Goal: Transaction & Acquisition: Purchase product/service

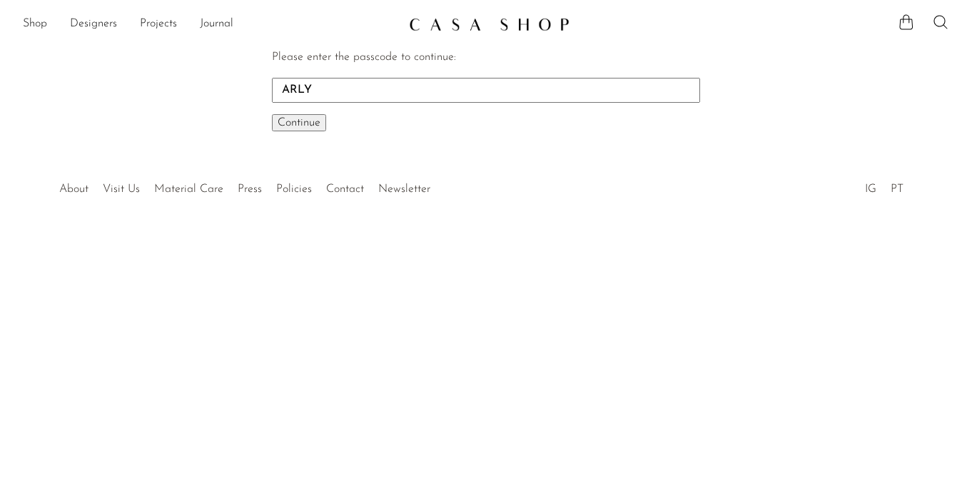
click at [284, 86] on input "ARLY" at bounding box center [486, 90] width 428 height 24
type input "EARLY"
click at [307, 121] on span "Continue" at bounding box center [299, 122] width 43 height 11
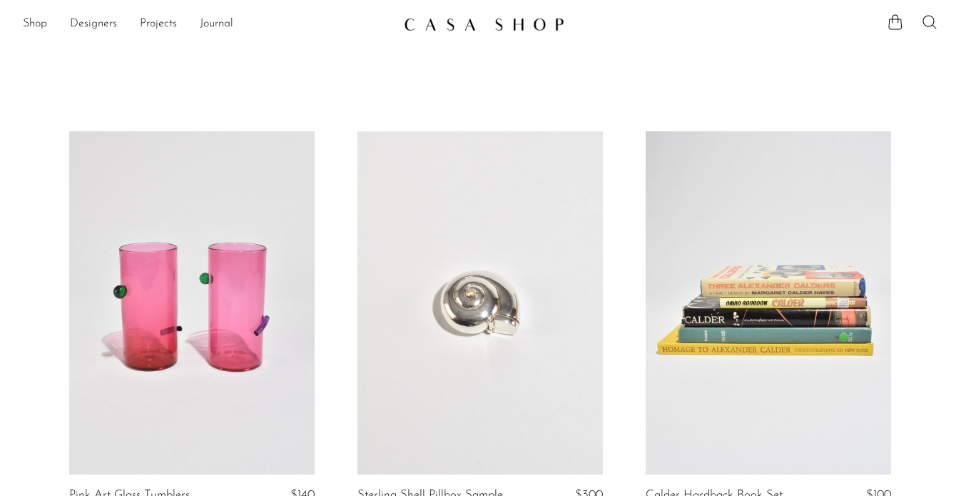
scroll to position [101, 0]
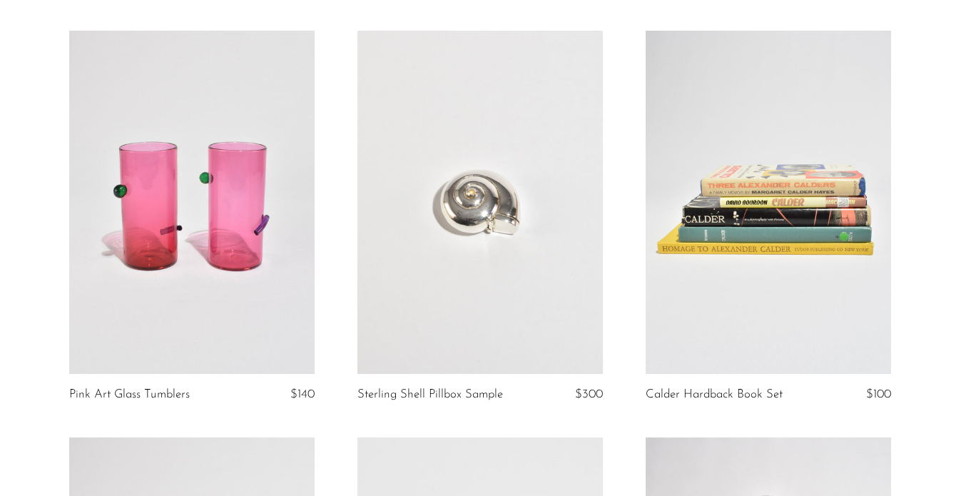
click at [452, 107] on link at bounding box center [480, 203] width 245 height 344
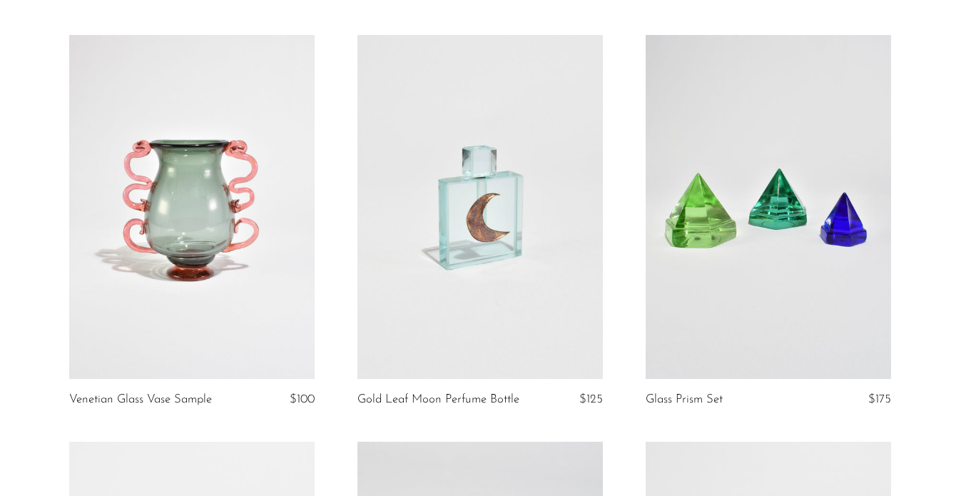
scroll to position [1753, 0]
click at [569, 145] on link at bounding box center [480, 207] width 245 height 344
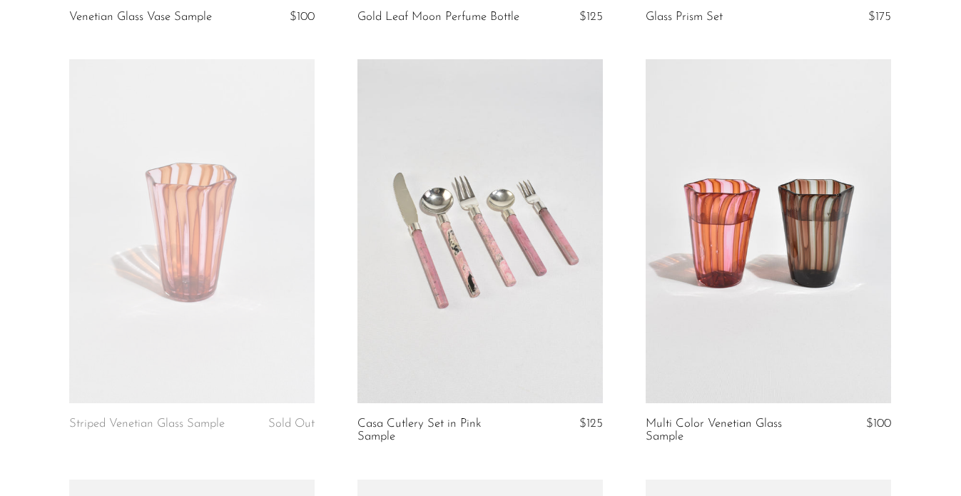
scroll to position [2145, 0]
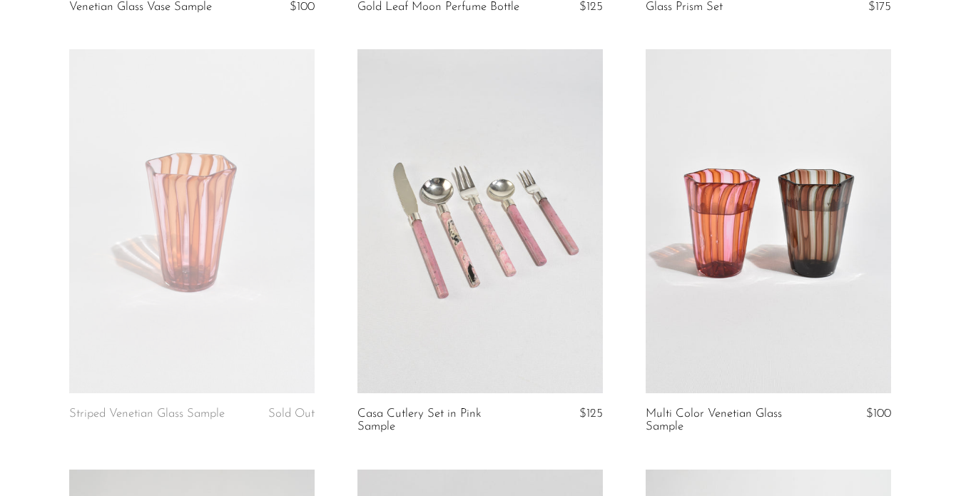
click at [472, 173] on link at bounding box center [480, 221] width 245 height 344
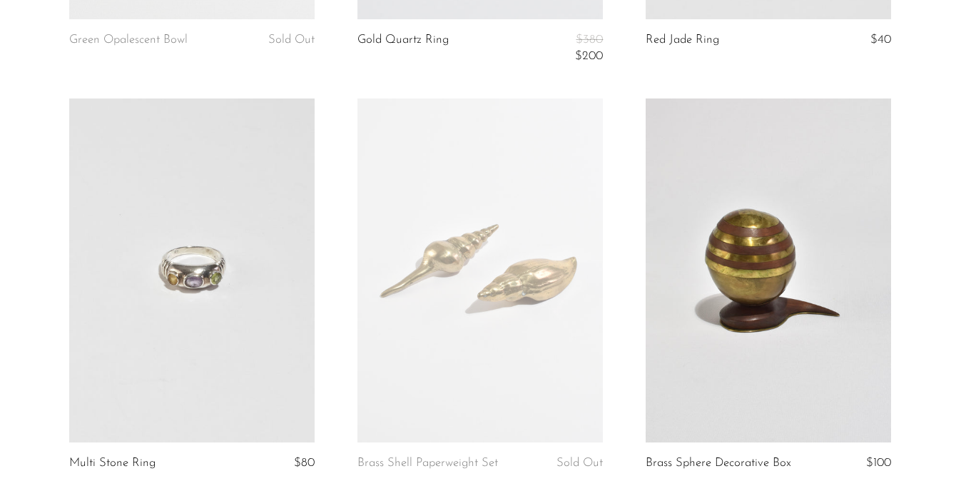
scroll to position [3365, 0]
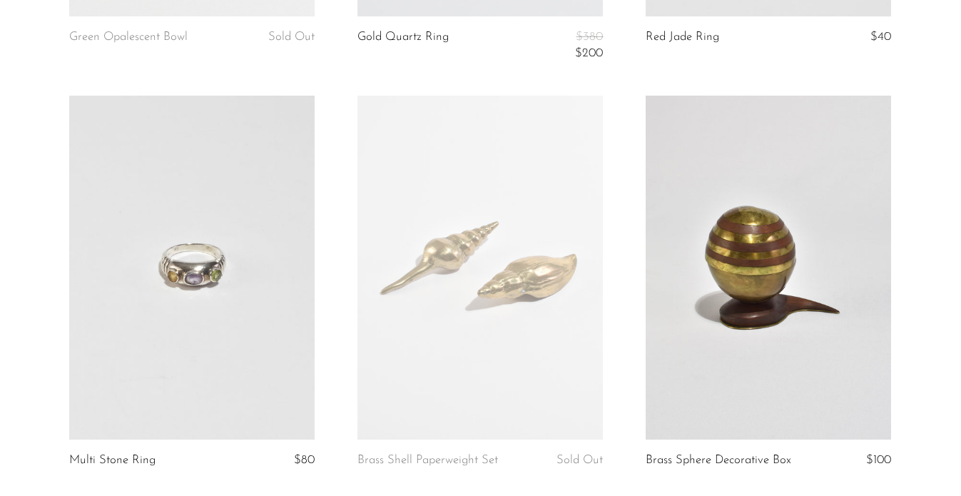
click at [232, 152] on link at bounding box center [191, 268] width 245 height 344
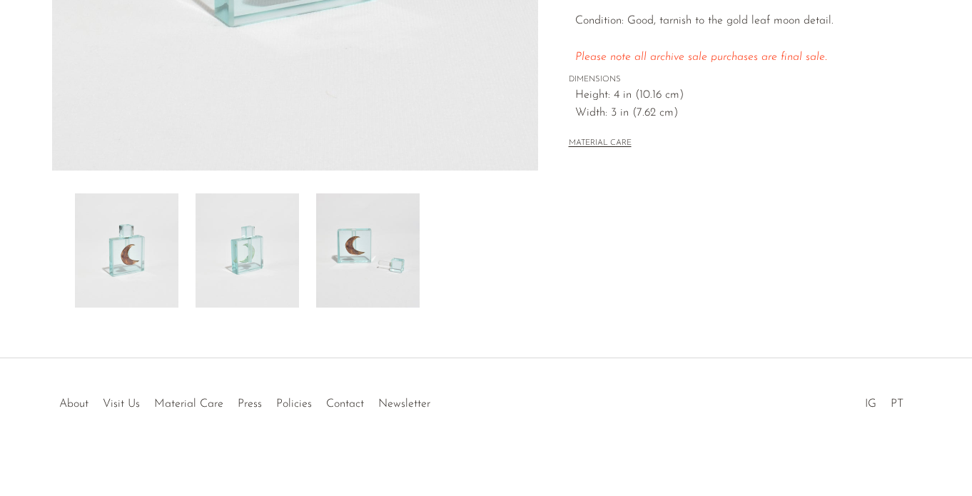
scroll to position [433, 0]
click at [377, 236] on img at bounding box center [367, 248] width 103 height 114
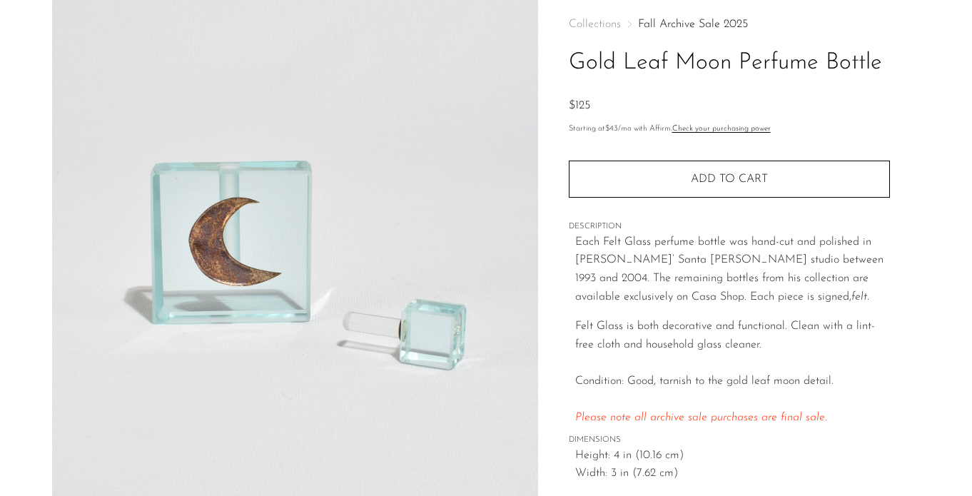
scroll to position [54, 0]
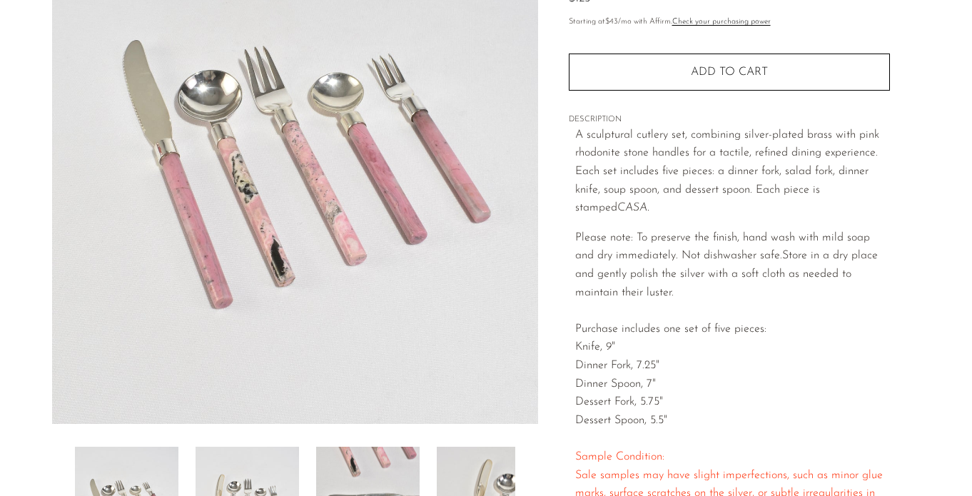
scroll to position [282, 0]
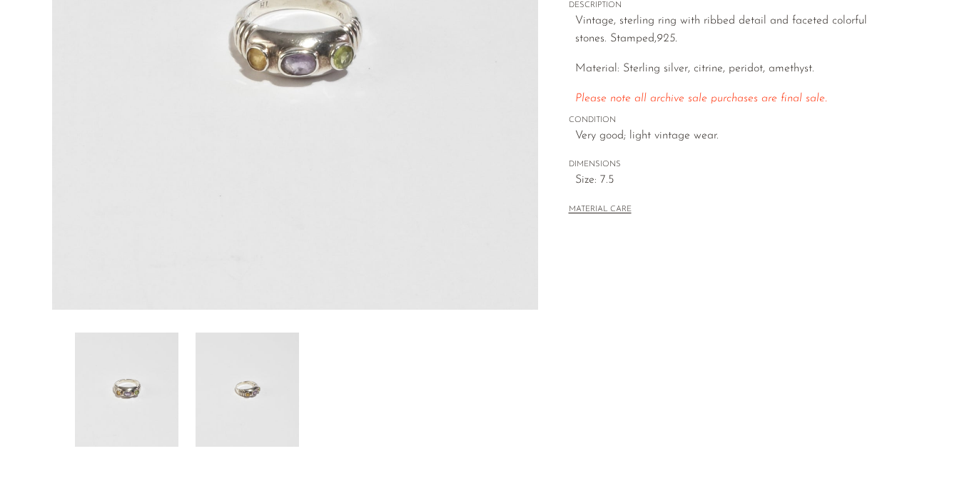
scroll to position [433, 0]
